Goal: Information Seeking & Learning: Learn about a topic

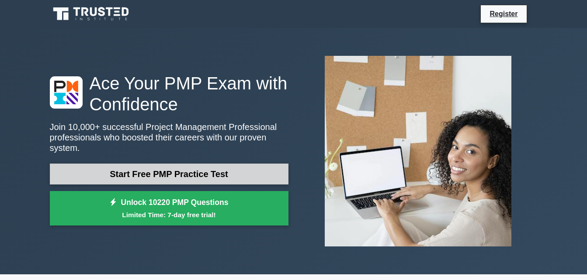
click at [263, 166] on link "Start Free PMP Practice Test" at bounding box center [169, 174] width 239 height 21
